Goal: Task Accomplishment & Management: Manage account settings

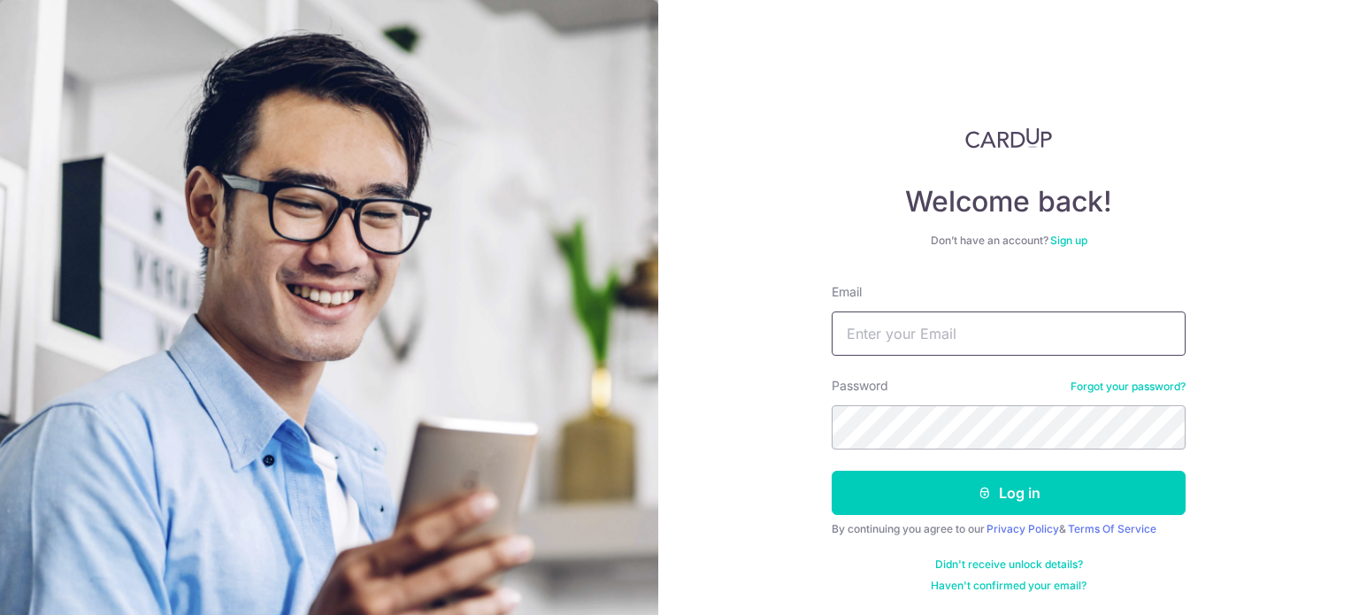
click at [910, 352] on input "Email" at bounding box center [1009, 333] width 354 height 44
type input "[PERSON_NAME][EMAIL_ADDRESS][DOMAIN_NAME]"
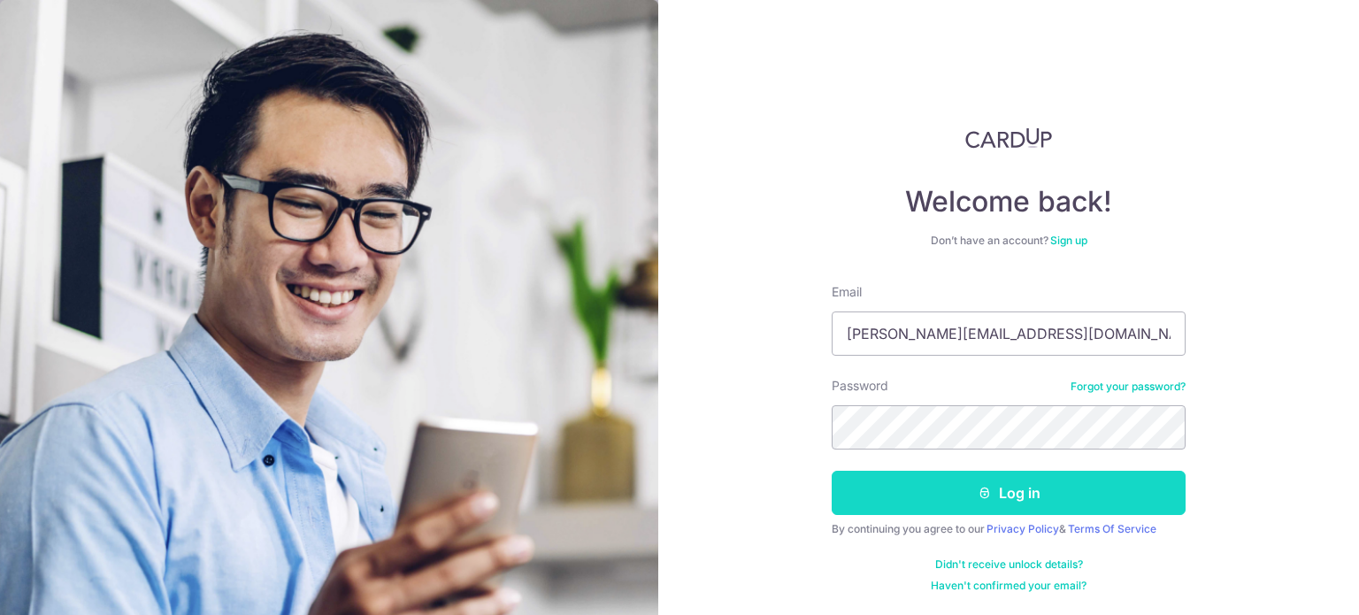
click at [930, 488] on button "Log in" at bounding box center [1009, 493] width 354 height 44
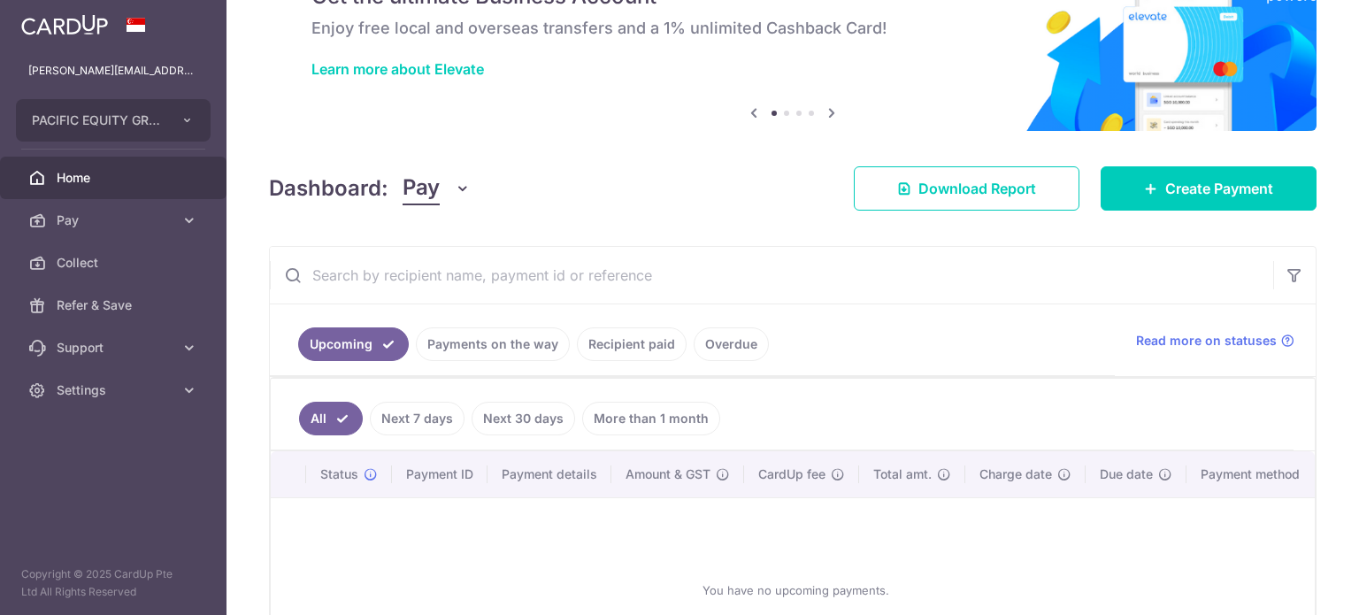
scroll to position [177, 0]
